Goal: Find contact information: Find contact information

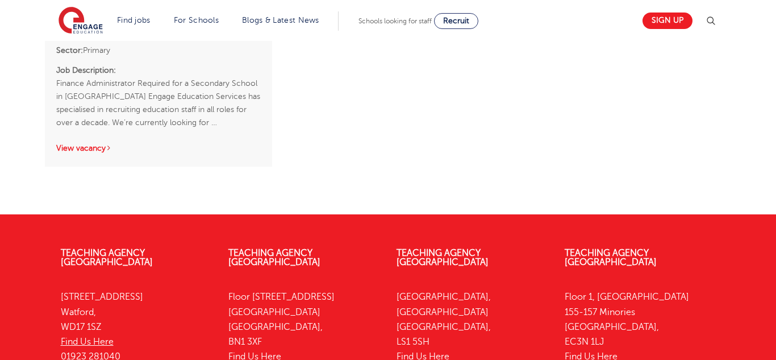
scroll to position [1015, 0]
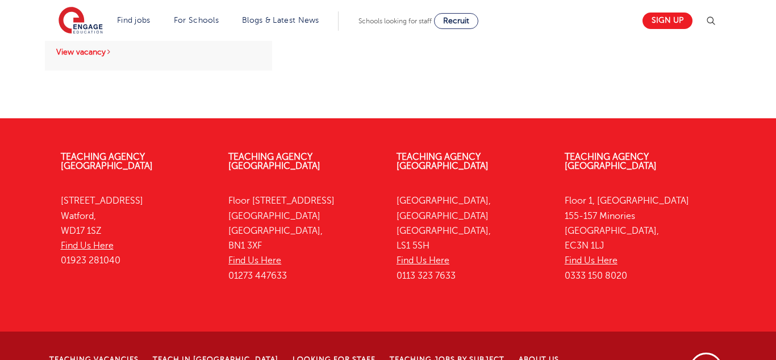
click at [395, 175] on div "Teaching Agency Leeds Yorkshire House, Greek Street Leeds, LS1 5SH Find Us Here…" at bounding box center [472, 219] width 168 height 168
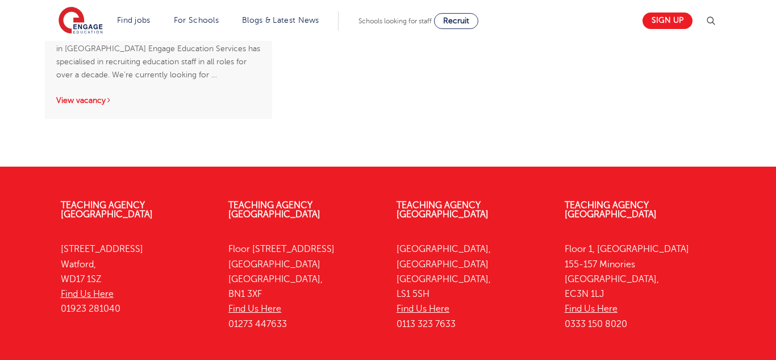
scroll to position [1064, 0]
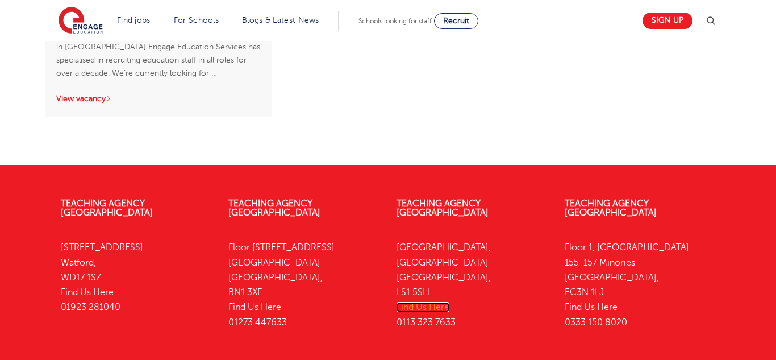
click at [410, 302] on link "Find Us Here" at bounding box center [422, 307] width 53 height 10
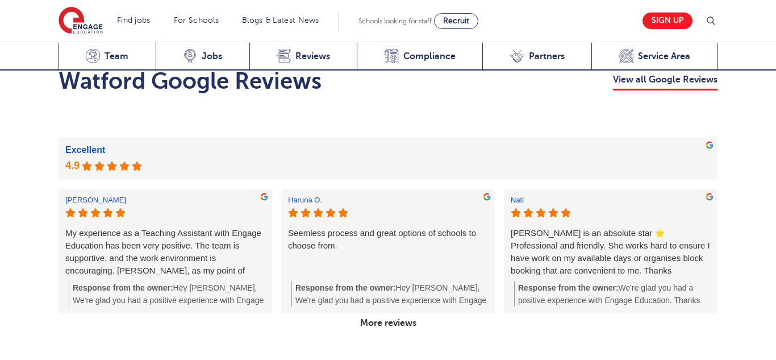
scroll to position [2034, 0]
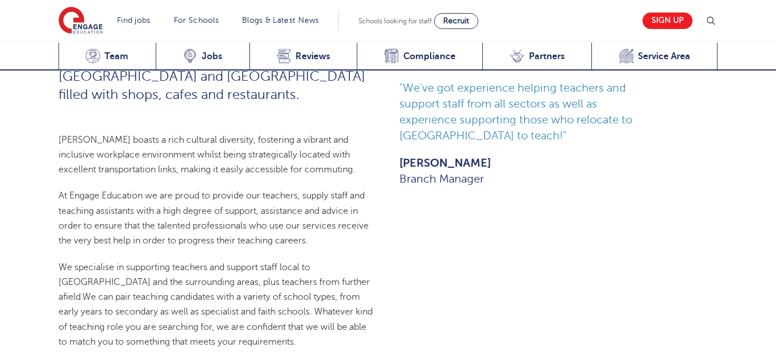
scroll to position [626, 0]
